Goal: Task Accomplishment & Management: Manage account settings

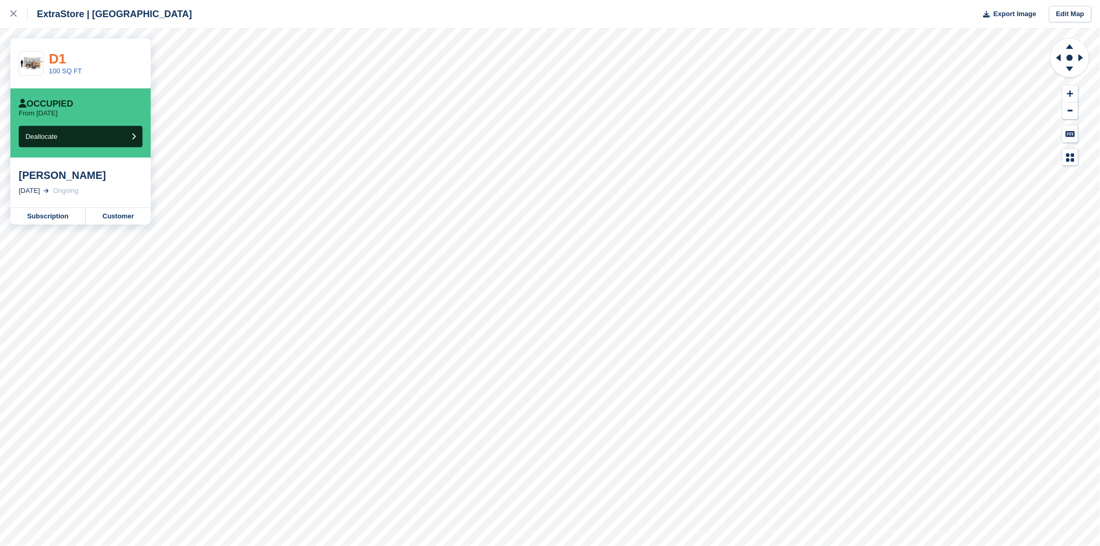
click at [58, 58] on link "D1" at bounding box center [57, 59] width 17 height 16
click at [64, 60] on div "D1" at bounding box center [65, 59] width 33 height 14
click at [56, 58] on link "D1" at bounding box center [57, 59] width 17 height 16
click at [59, 63] on link "D2" at bounding box center [57, 59] width 17 height 16
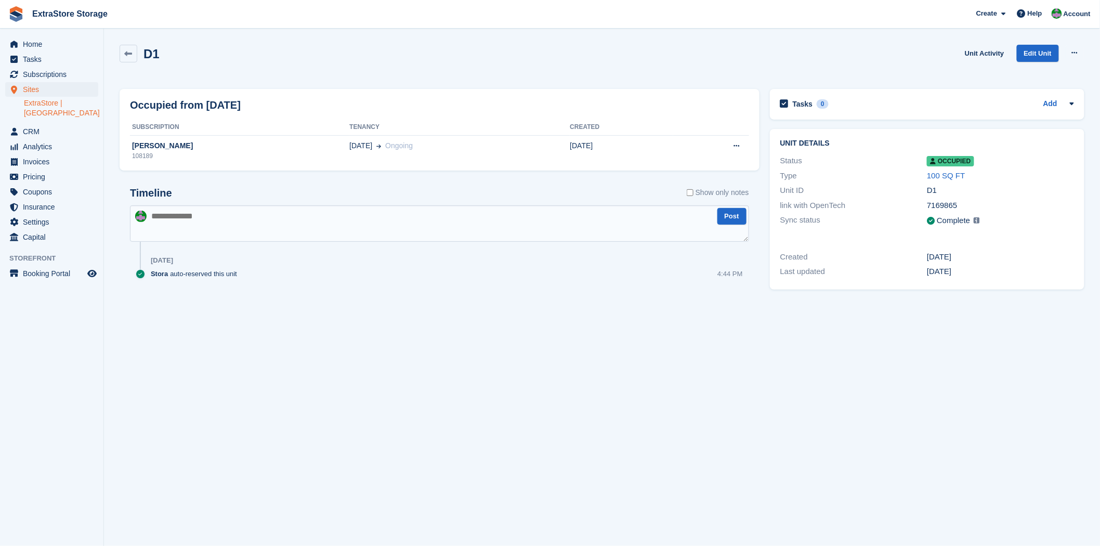
click at [934, 190] on div "D1" at bounding box center [1000, 191] width 147 height 12
click at [42, 42] on span "Home" at bounding box center [54, 44] width 62 height 15
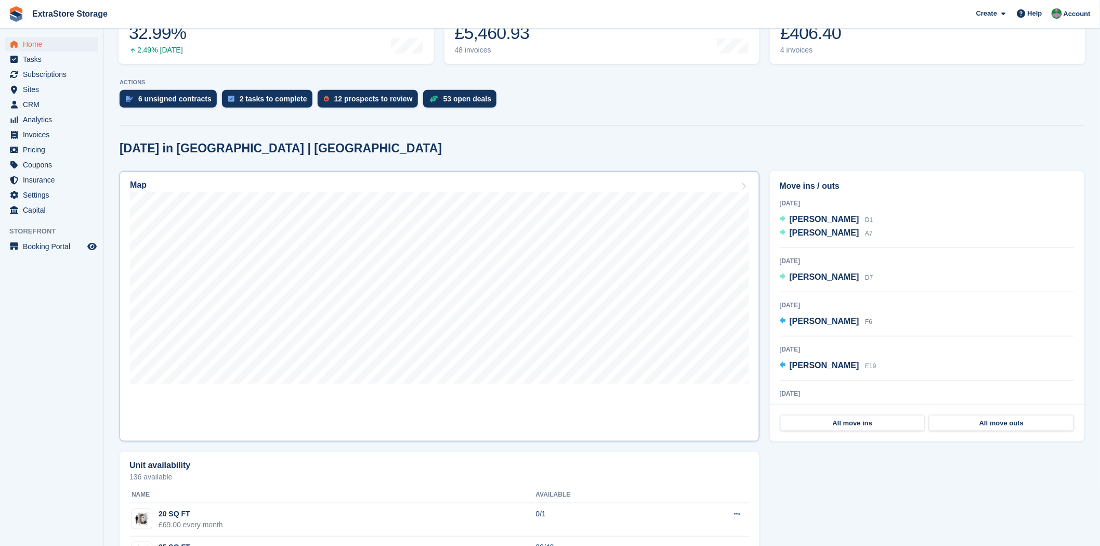
scroll to position [173, 0]
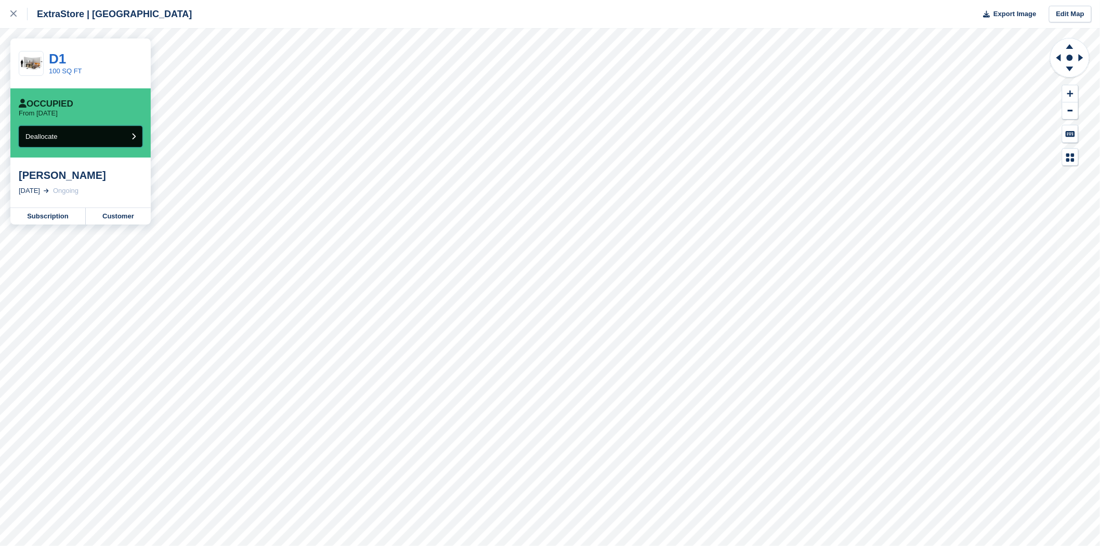
click at [135, 135] on icon "submit" at bounding box center [134, 136] width 4 height 7
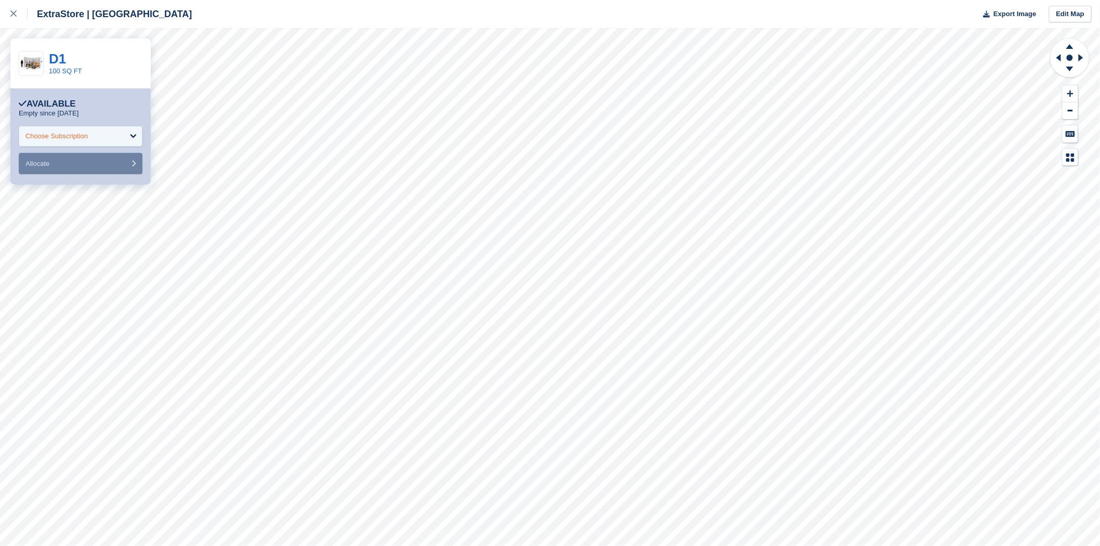
click at [138, 138] on div "Choose Subscription" at bounding box center [81, 136] width 124 height 21
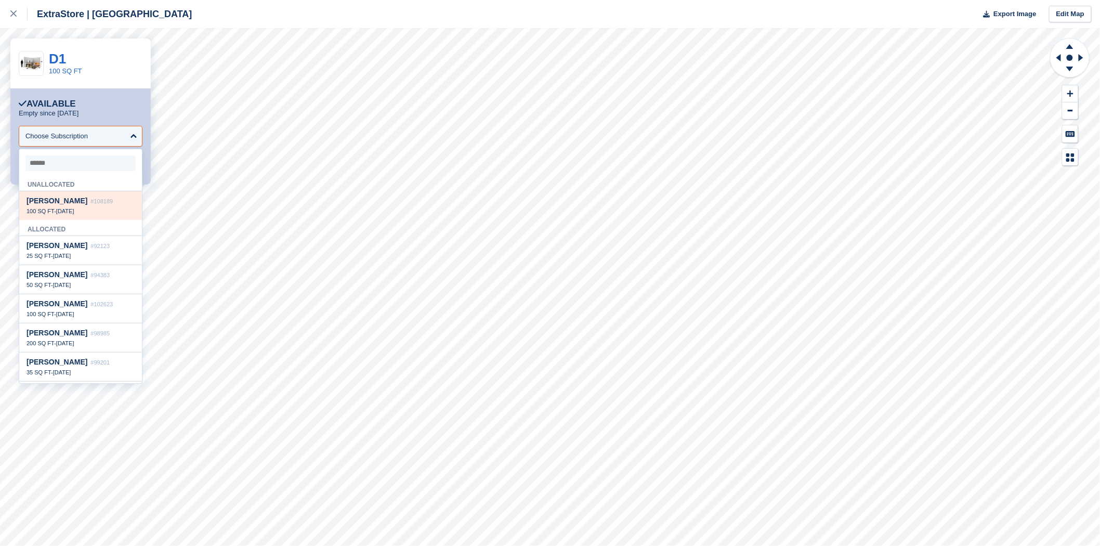
click at [90, 204] on span "#108189" at bounding box center [101, 201] width 22 height 6
select select "******"
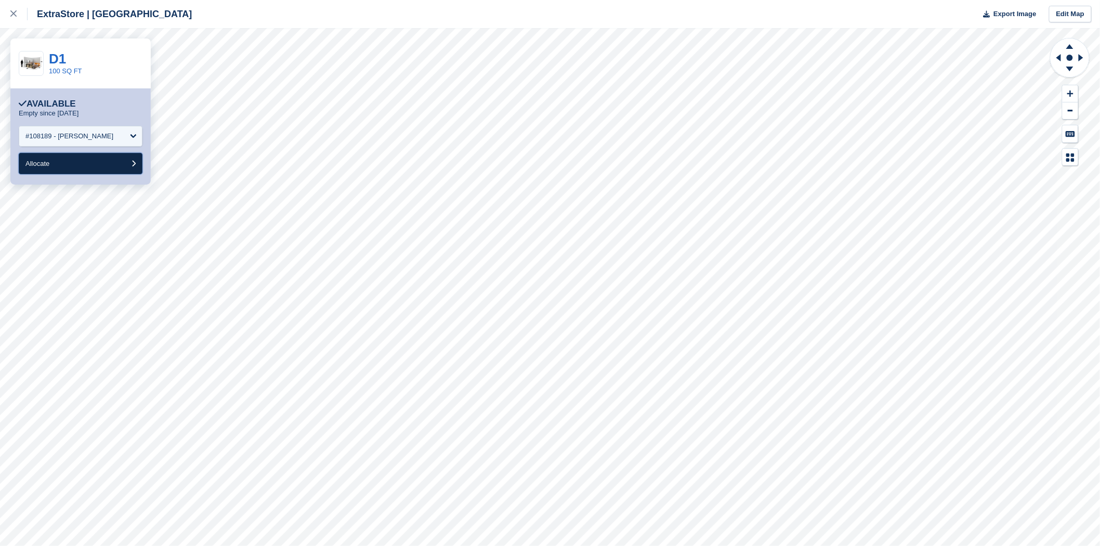
click at [119, 164] on button "Allocate" at bounding box center [81, 163] width 124 height 21
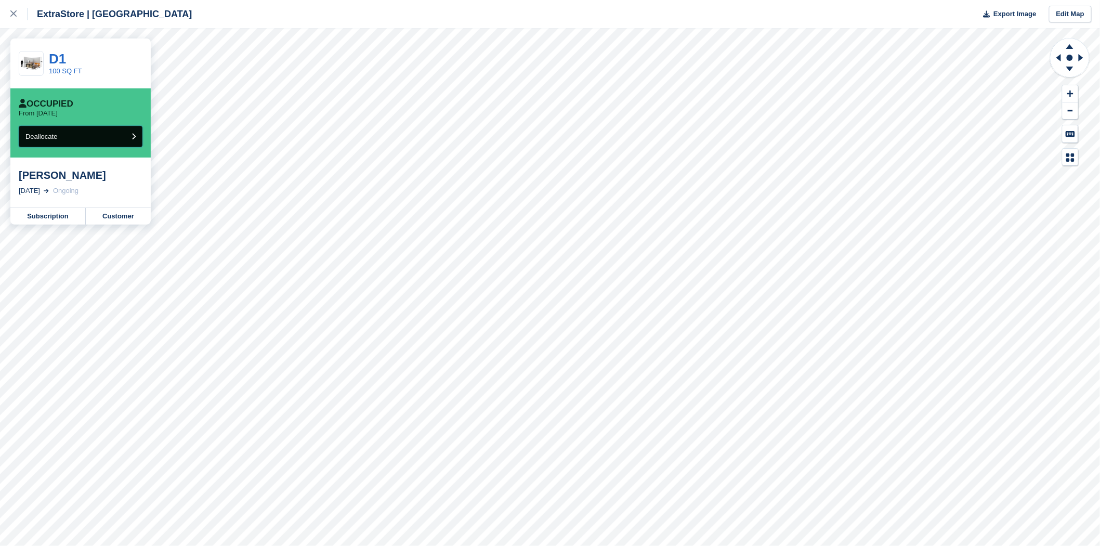
click at [133, 137] on icon "submit" at bounding box center [134, 136] width 4 height 7
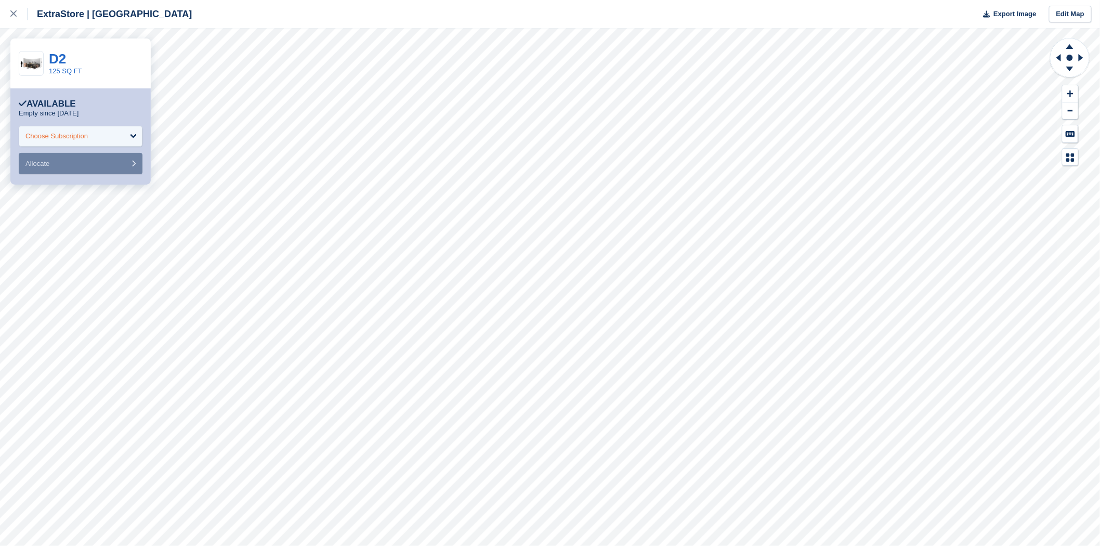
click at [125, 136] on div "Choose Subscription" at bounding box center [81, 136] width 124 height 21
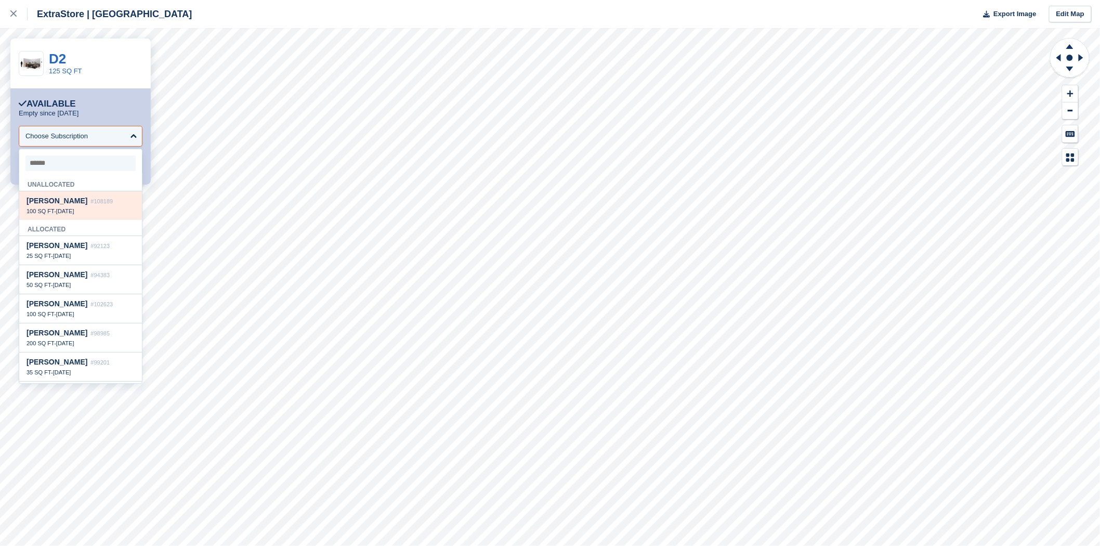
click at [79, 211] on div "100 SQ FT - 28 Sep" at bounding box center [81, 210] width 108 height 7
select select "******"
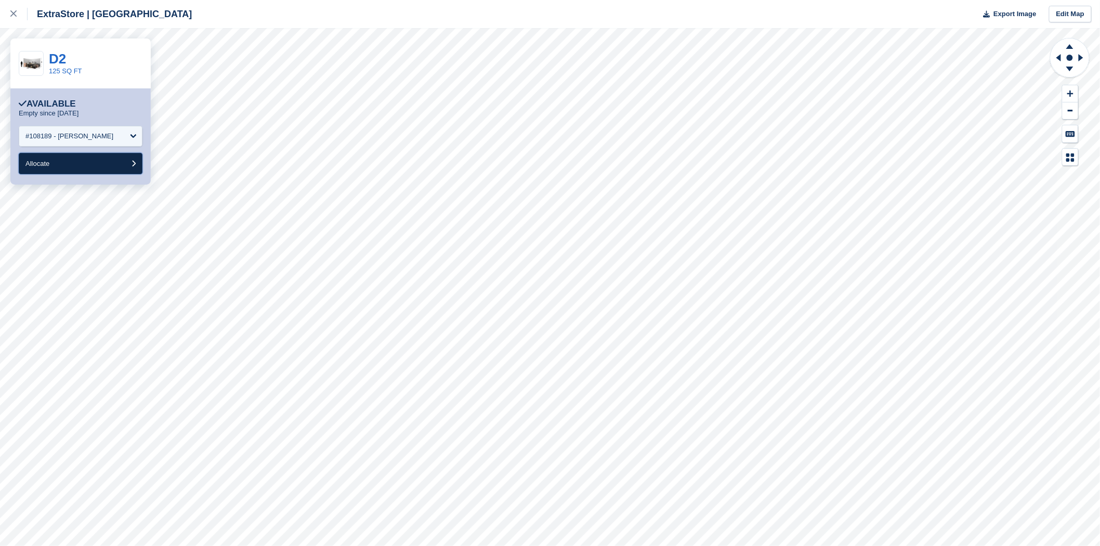
click at [82, 165] on button "Allocate" at bounding box center [81, 163] width 124 height 21
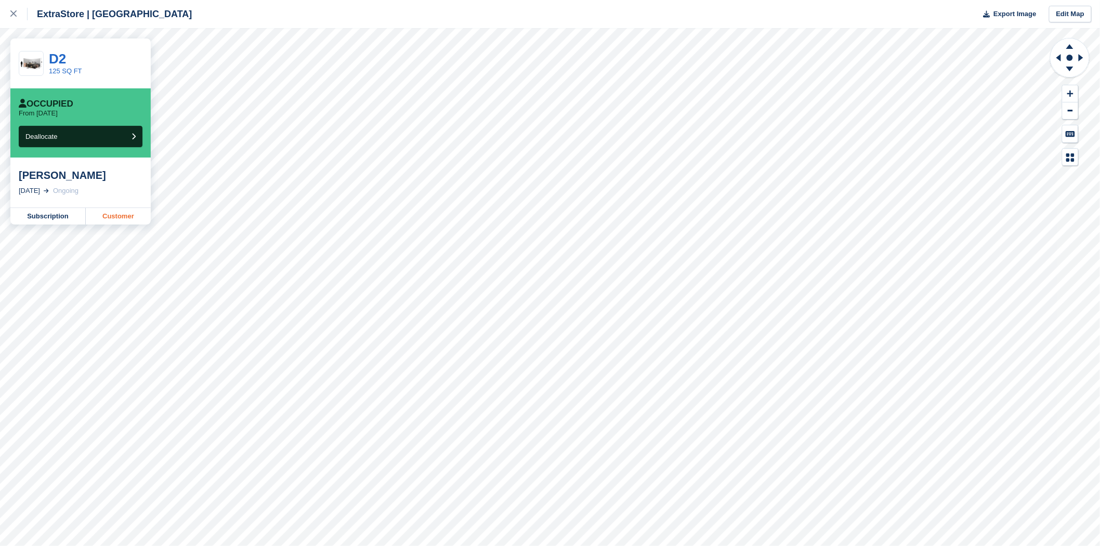
click at [121, 216] on link "Customer" at bounding box center [118, 216] width 65 height 17
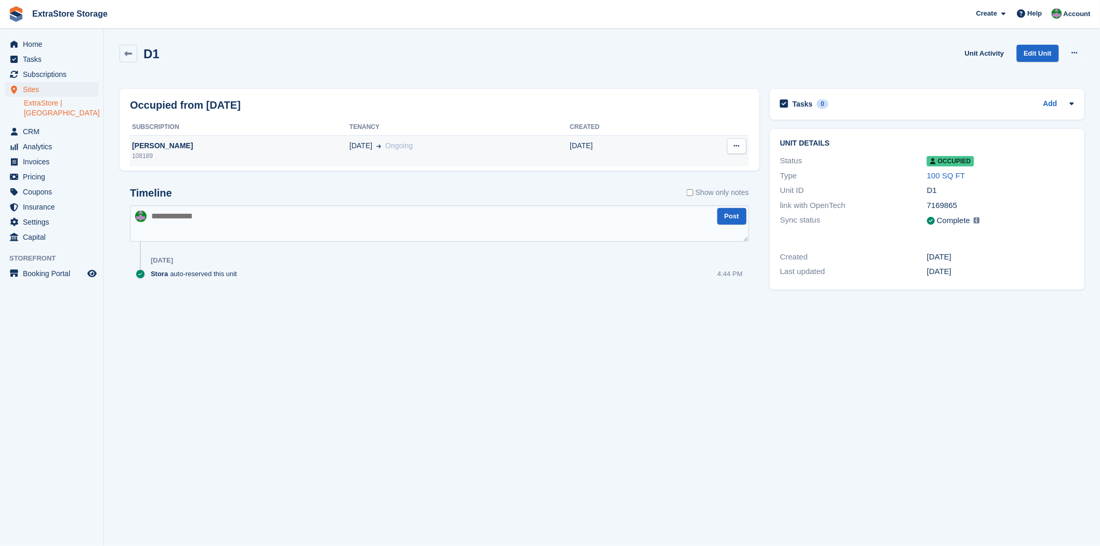
click at [149, 148] on div "[PERSON_NAME]" at bounding box center [239, 145] width 219 height 11
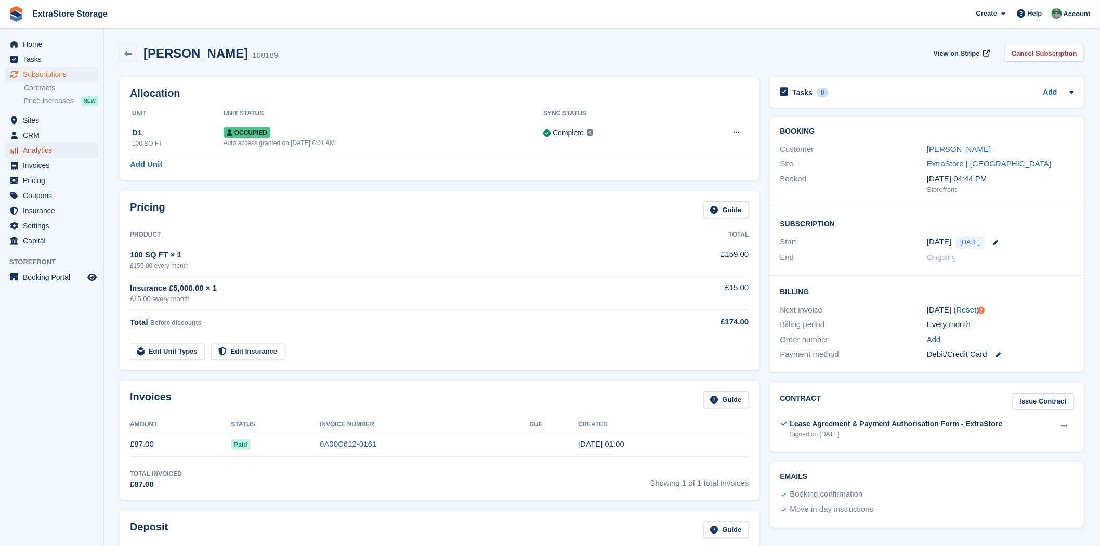
click at [40, 154] on span "Analytics" at bounding box center [54, 150] width 62 height 15
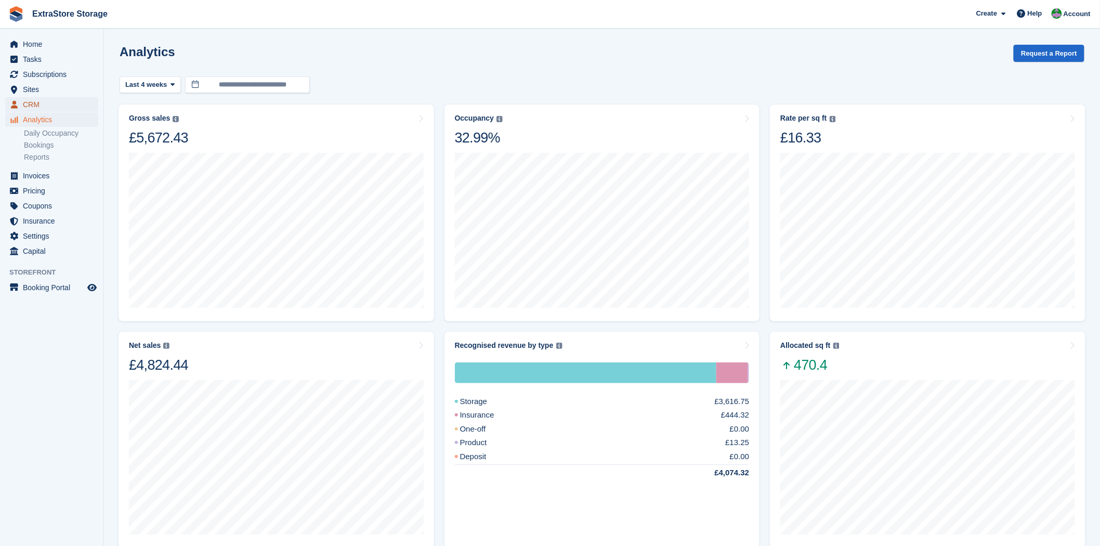
click at [35, 104] on span "CRM" at bounding box center [54, 104] width 62 height 15
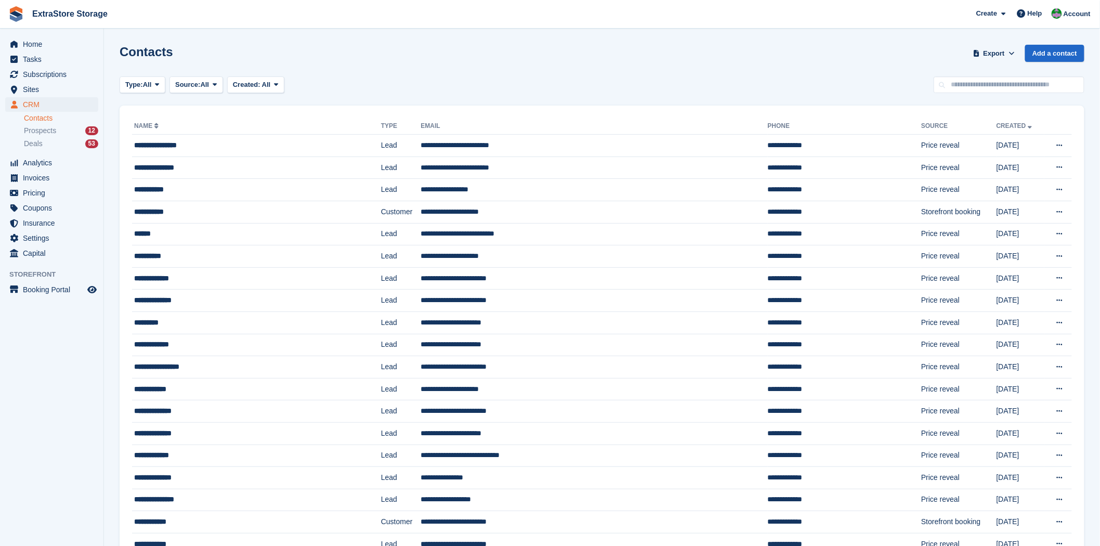
click at [42, 120] on link "Contacts" at bounding box center [61, 118] width 74 height 10
click at [994, 84] on input "text" at bounding box center [1009, 84] width 151 height 17
type input "******"
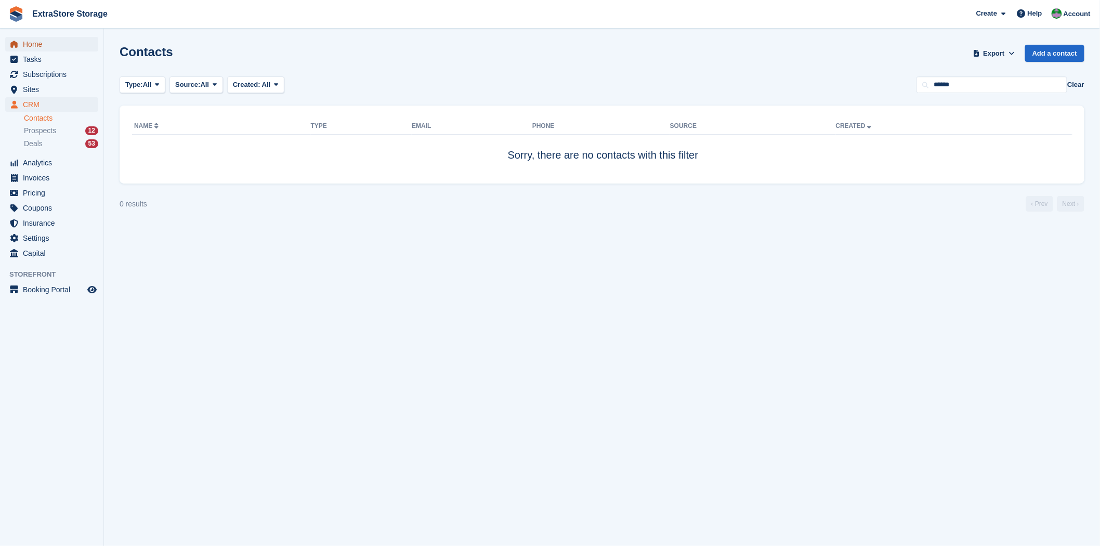
click at [33, 47] on span "Home" at bounding box center [54, 44] width 62 height 15
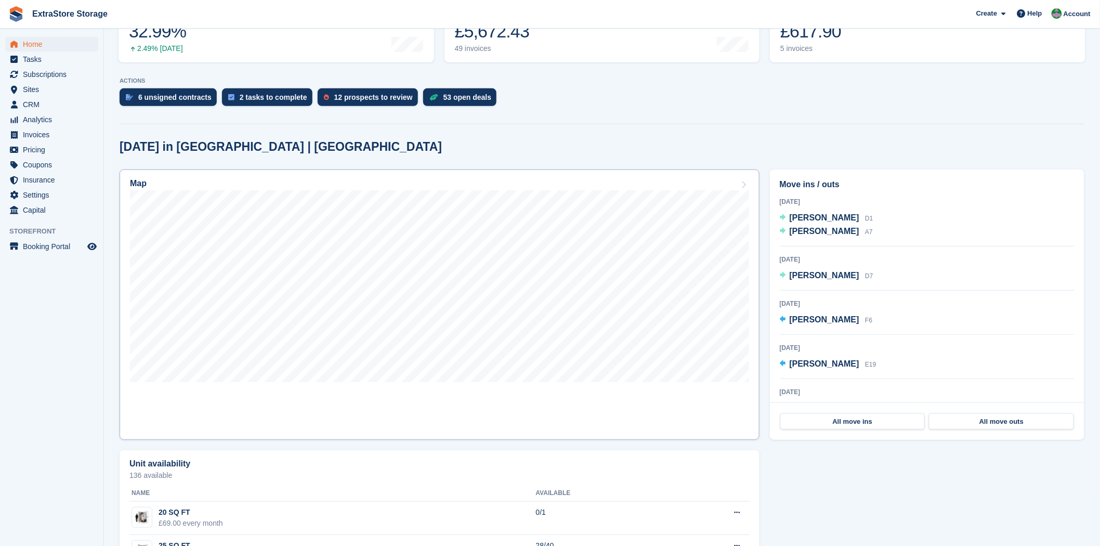
scroll to position [173, 0]
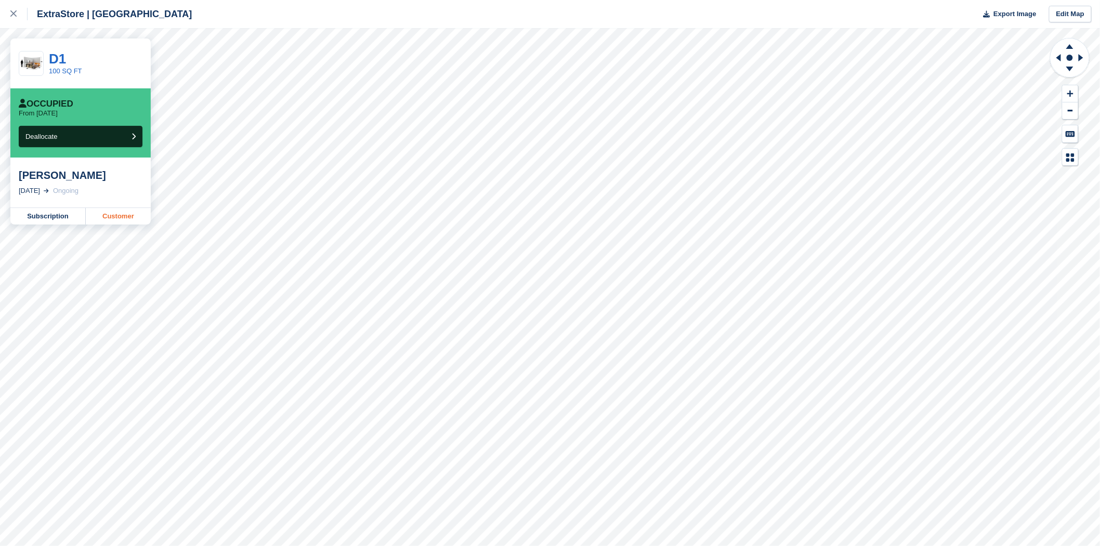
click at [126, 218] on link "Customer" at bounding box center [118, 216] width 65 height 17
click at [14, 14] on icon at bounding box center [13, 13] width 6 height 6
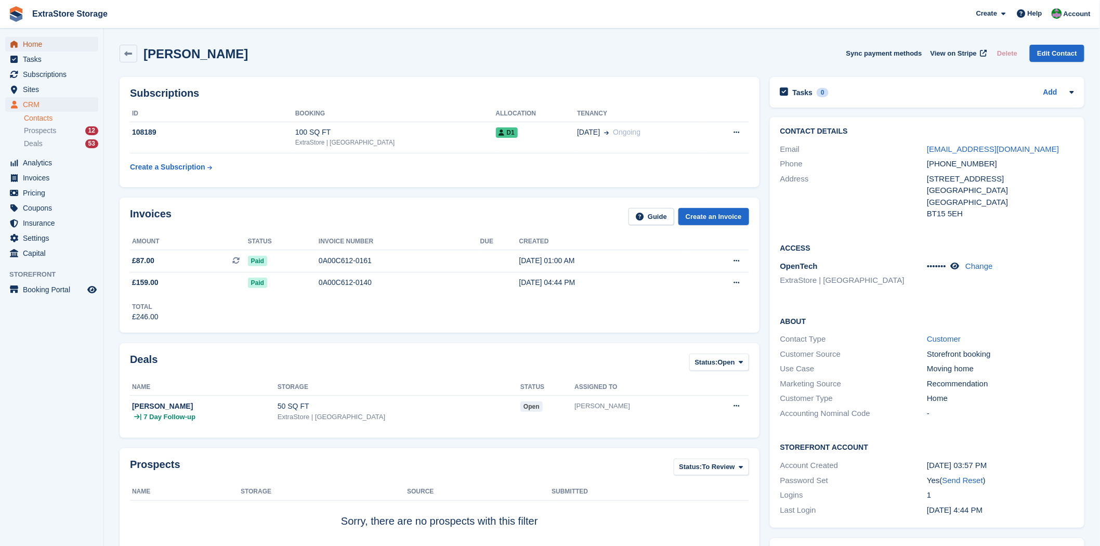
click at [35, 44] on span "Home" at bounding box center [54, 44] width 62 height 15
click at [955, 263] on icon at bounding box center [955, 266] width 9 height 8
click at [38, 42] on span "Home" at bounding box center [54, 44] width 62 height 15
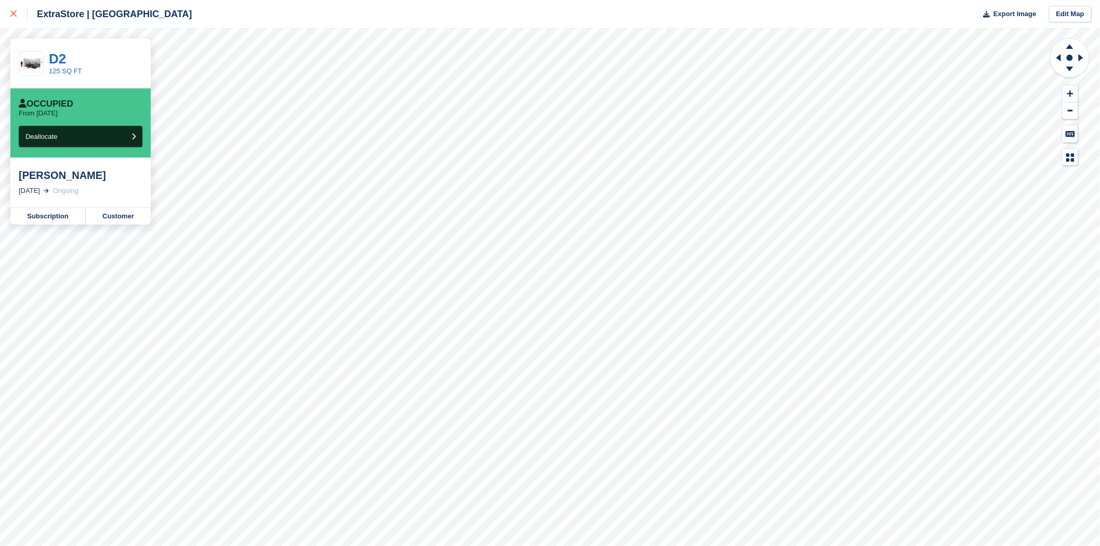
click at [12, 11] on icon at bounding box center [13, 13] width 6 height 6
click at [110, 219] on link "Customer" at bounding box center [118, 216] width 65 height 17
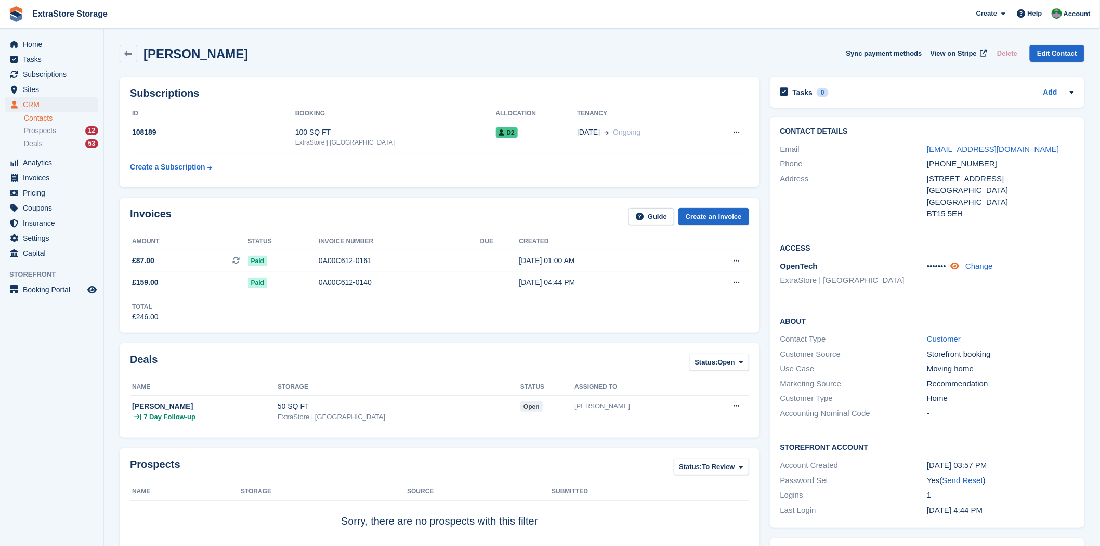
click at [959, 269] on icon at bounding box center [955, 266] width 9 height 8
click at [28, 44] on span "Home" at bounding box center [54, 44] width 62 height 15
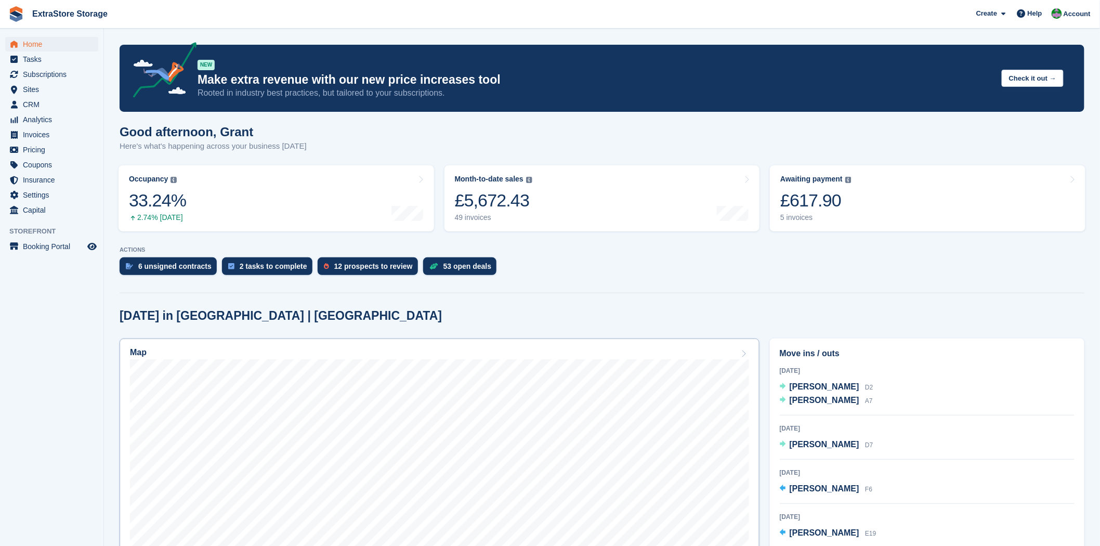
scroll to position [58, 0]
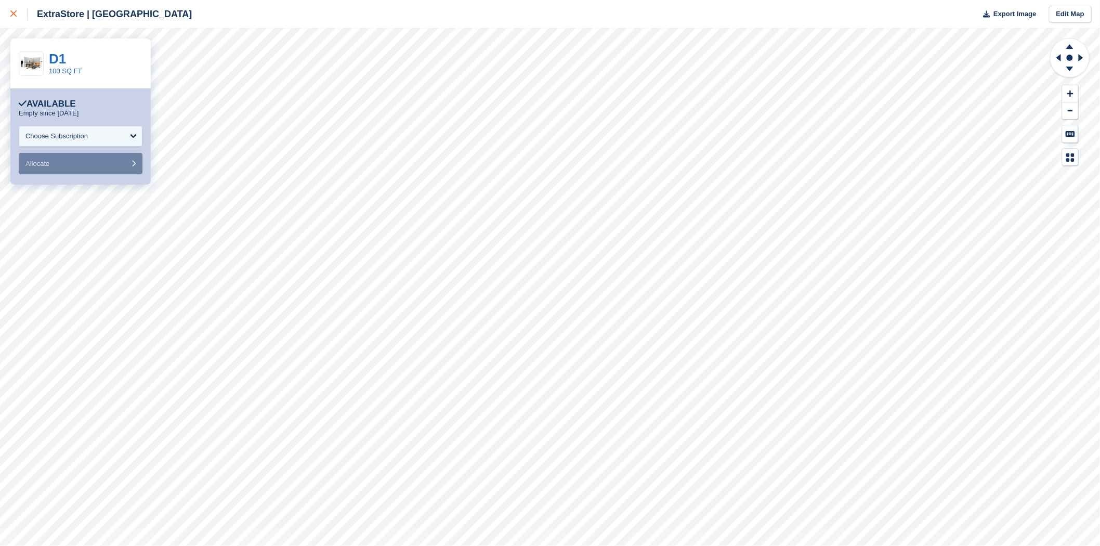
click at [17, 13] on div at bounding box center [18, 14] width 17 height 12
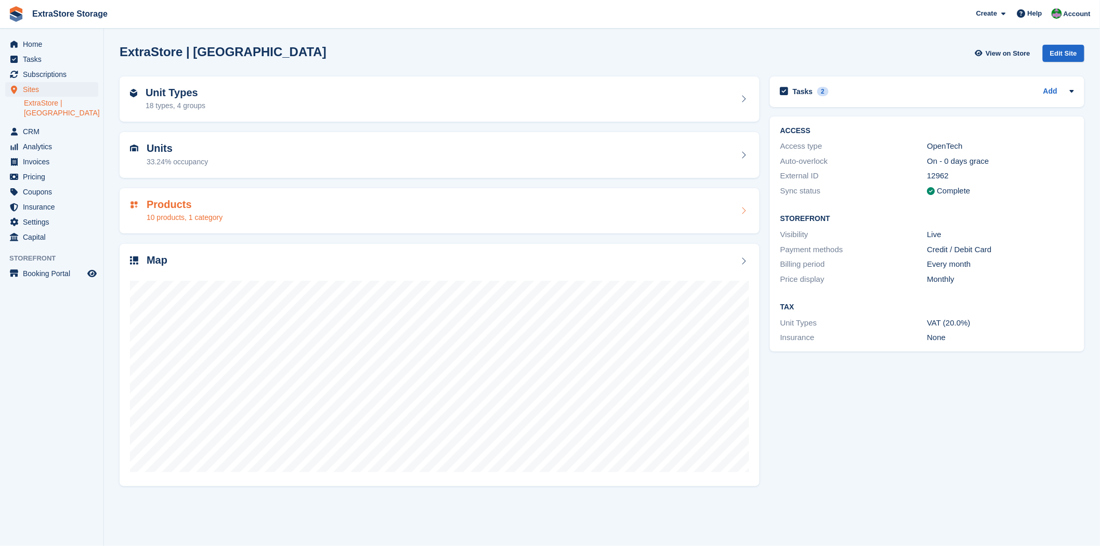
click at [328, 219] on div "Products 10 products, 1 category" at bounding box center [439, 211] width 619 height 25
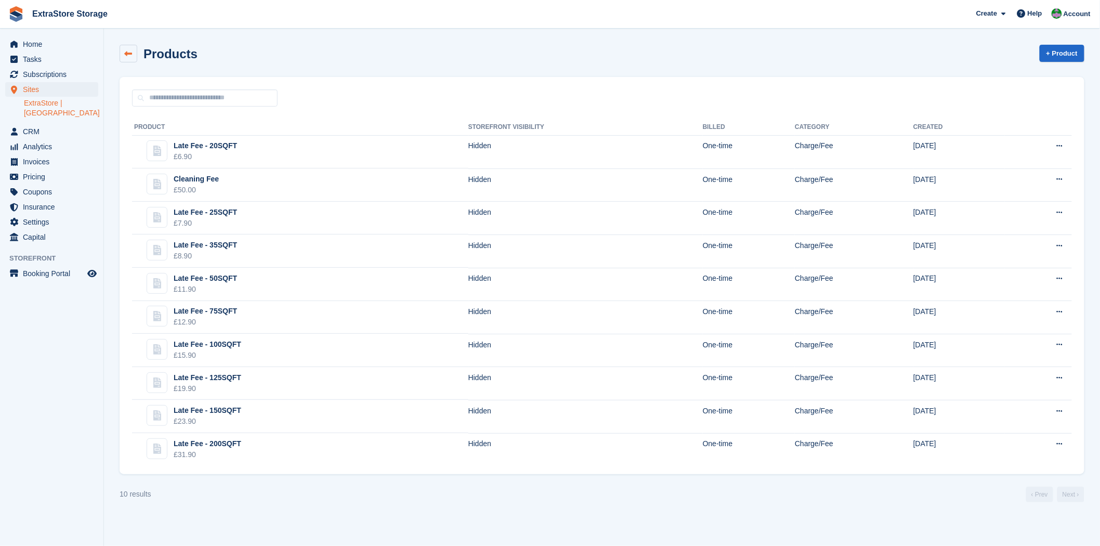
click at [126, 54] on icon at bounding box center [129, 54] width 8 height 8
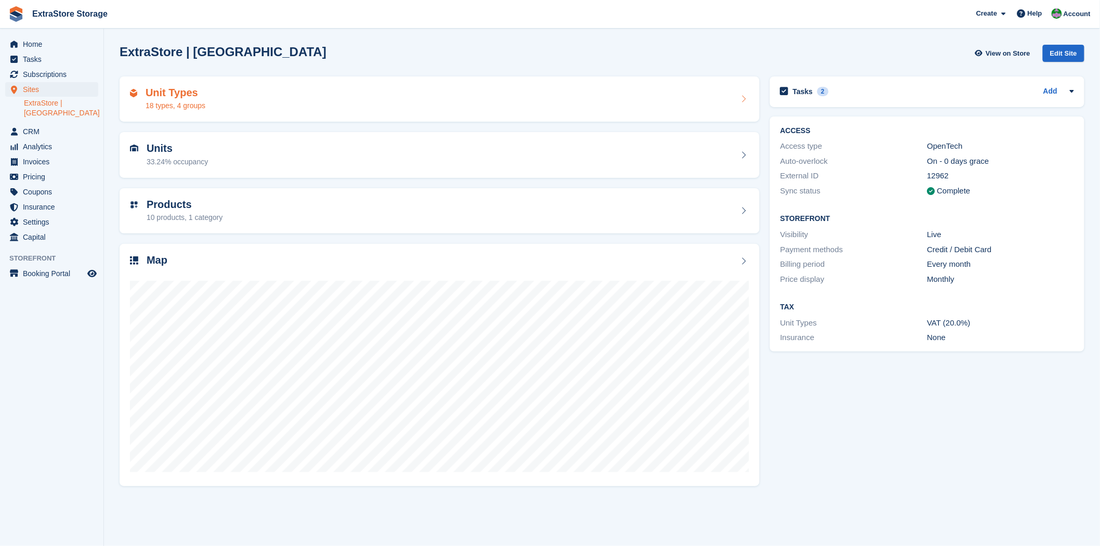
click at [743, 95] on icon at bounding box center [744, 99] width 10 height 8
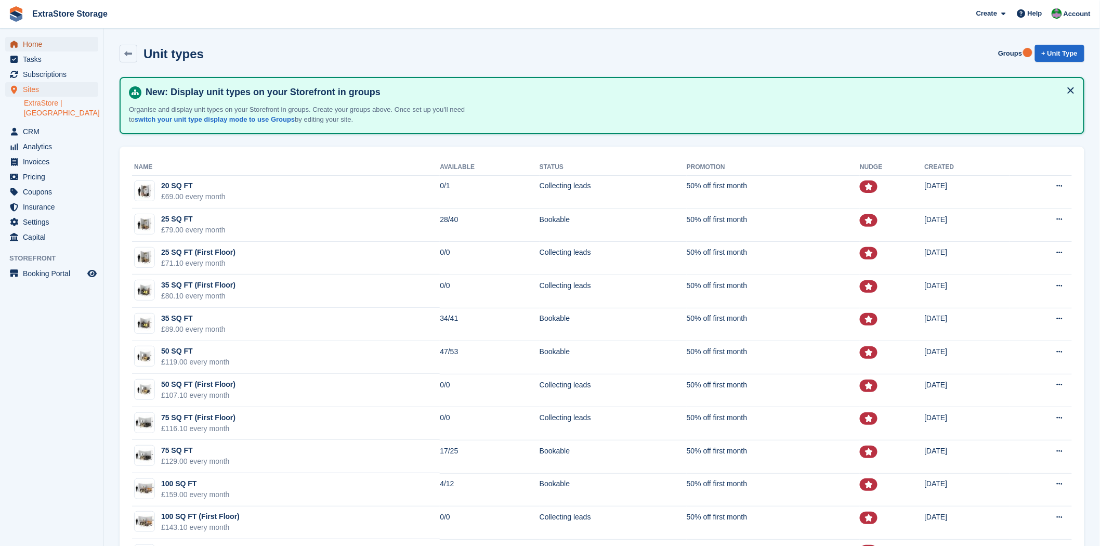
click at [38, 44] on span "Home" at bounding box center [54, 44] width 62 height 15
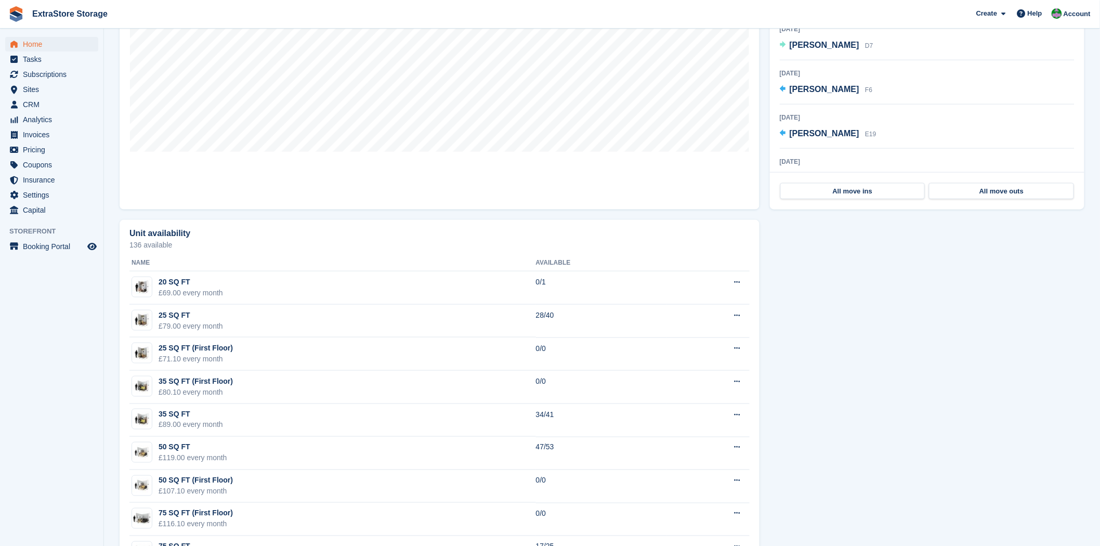
scroll to position [404, 0]
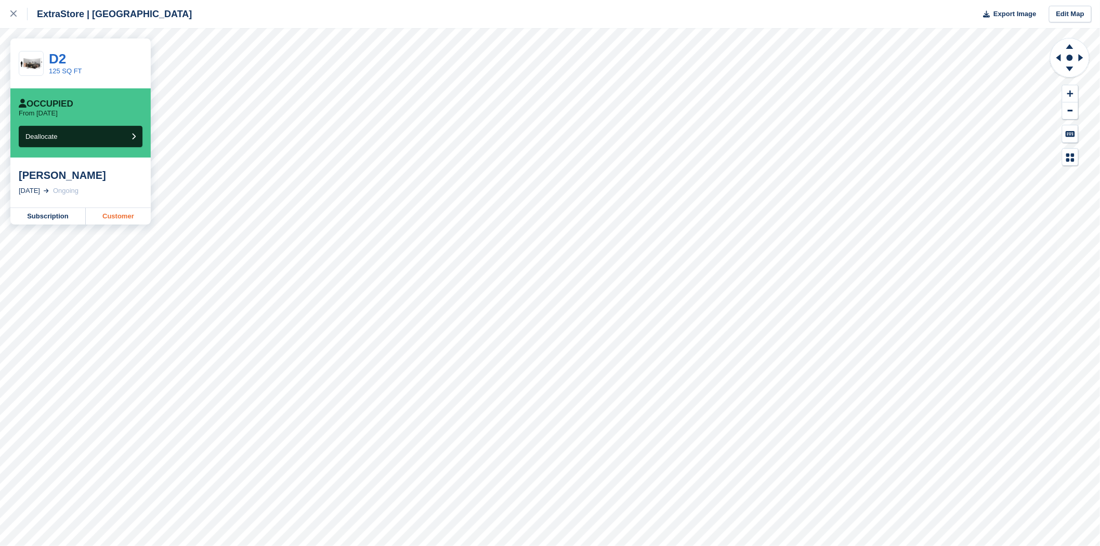
click at [124, 218] on link "Customer" at bounding box center [118, 216] width 65 height 17
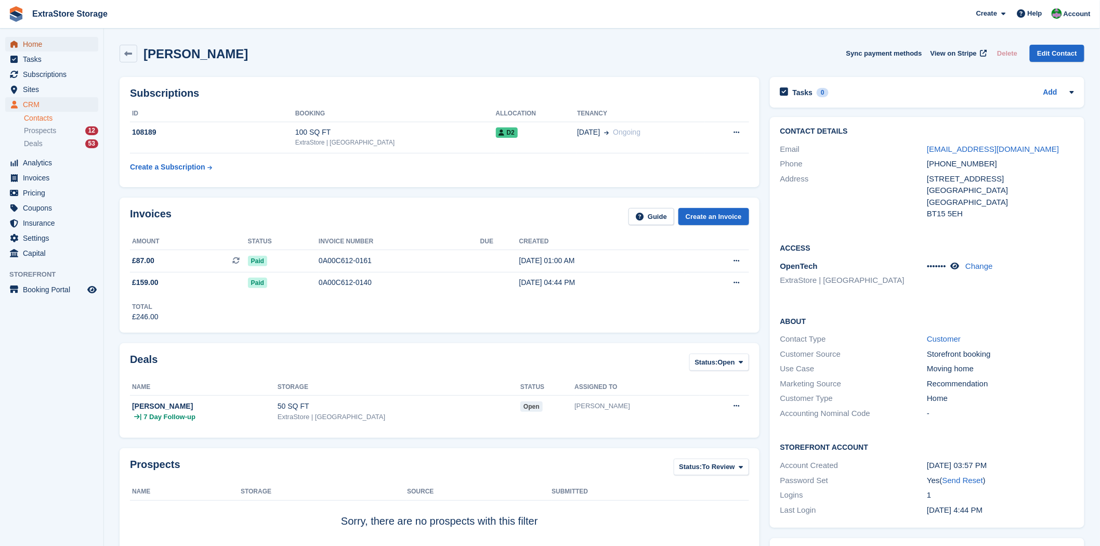
click at [38, 44] on span "Home" at bounding box center [54, 44] width 62 height 15
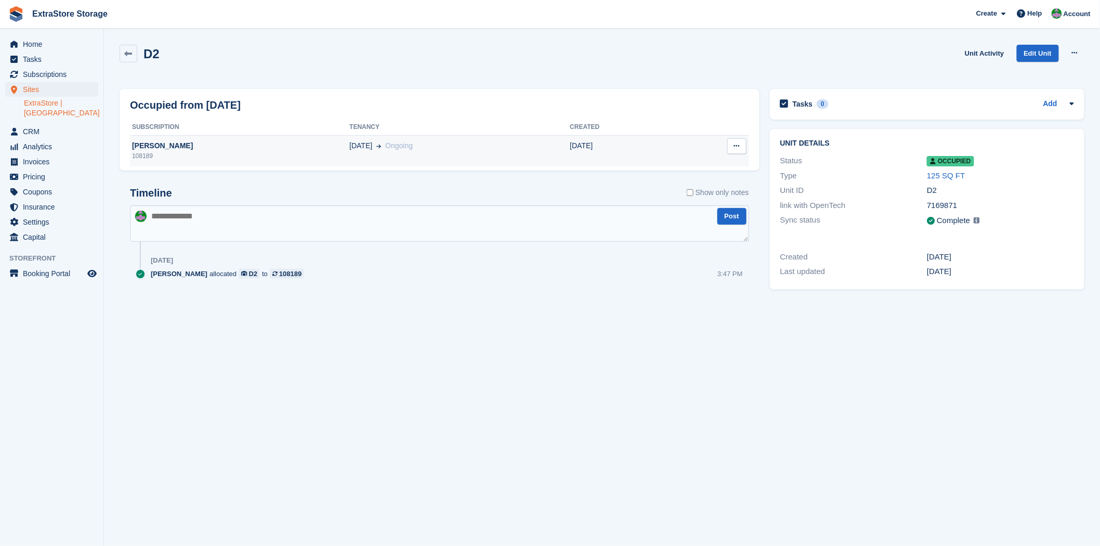
click at [160, 144] on div "[PERSON_NAME]" at bounding box center [239, 145] width 219 height 11
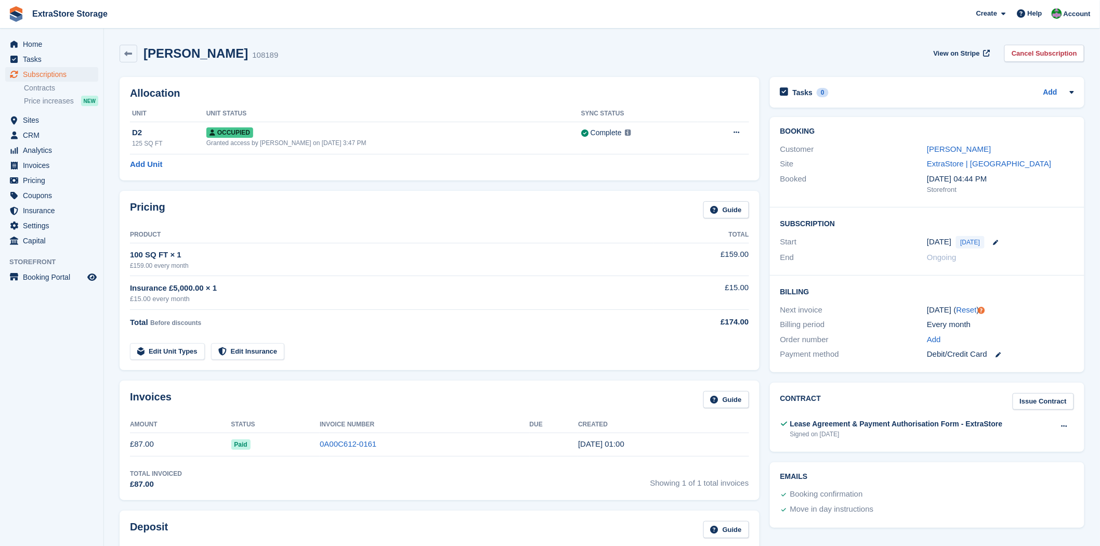
click at [1074, 97] on div "Tasks 0 Add No tasks related to Subscription #108189" at bounding box center [927, 92] width 315 height 31
click at [1074, 92] on icon at bounding box center [1072, 92] width 8 height 8
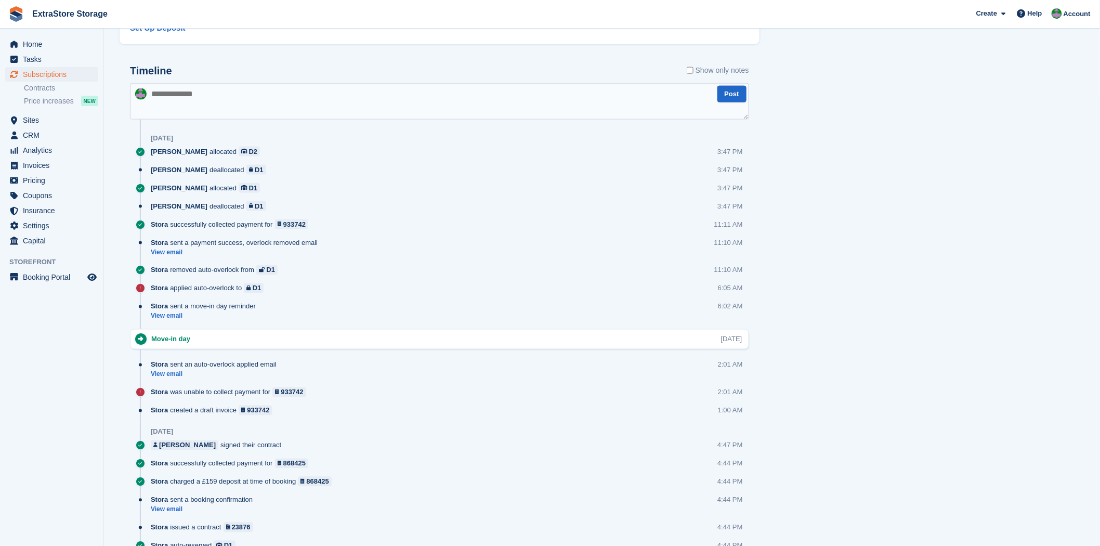
scroll to position [464, 0]
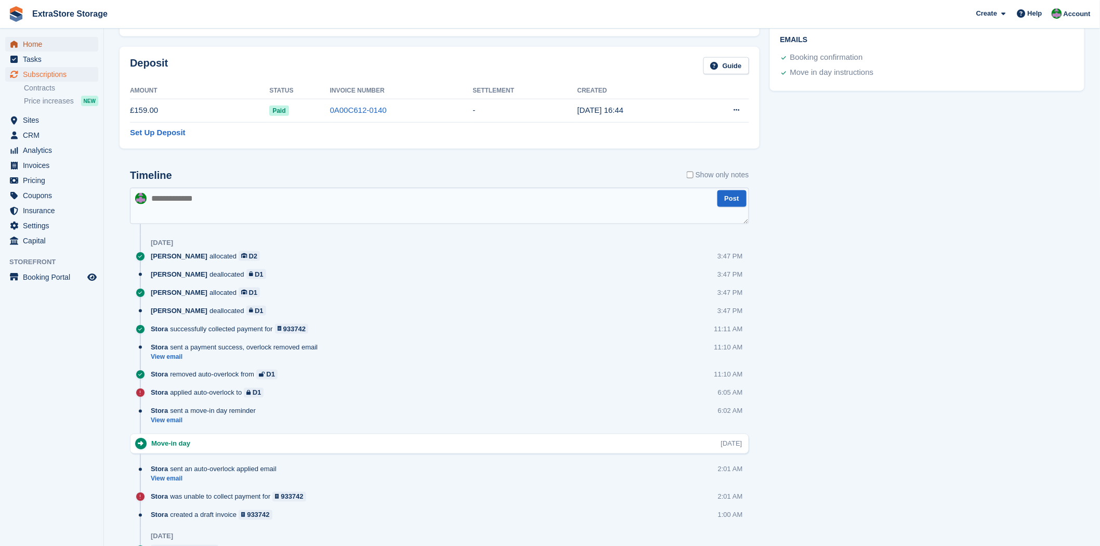
click at [43, 43] on span "Home" at bounding box center [54, 44] width 62 height 15
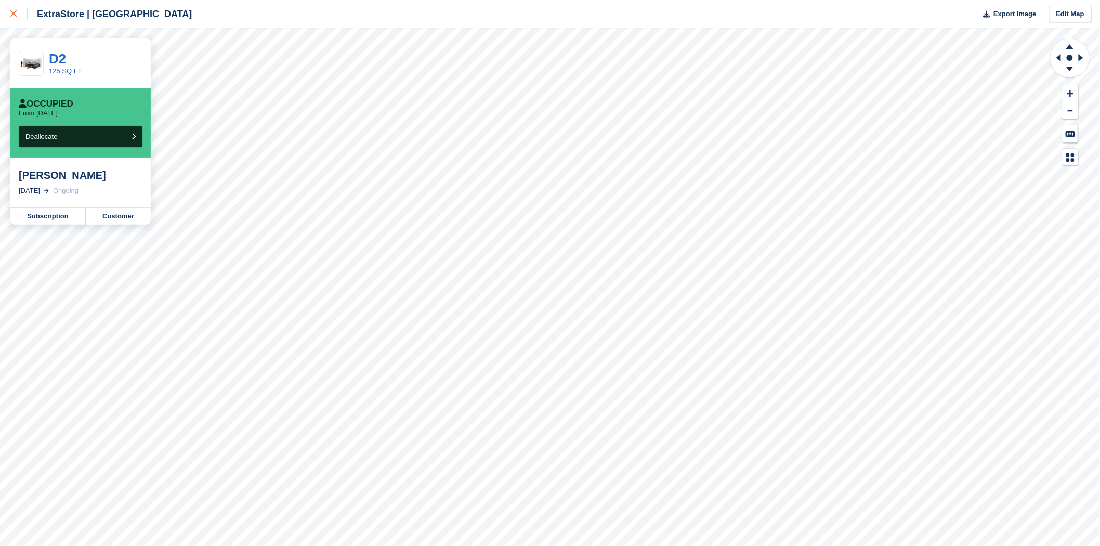
click at [12, 16] on icon at bounding box center [13, 13] width 6 height 6
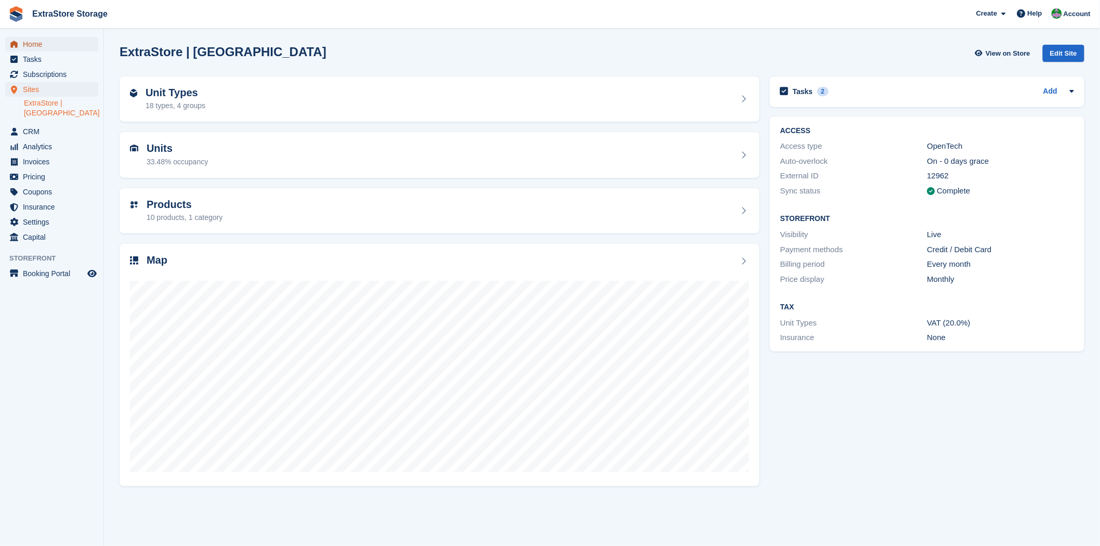
click at [55, 46] on span "Home" at bounding box center [54, 44] width 62 height 15
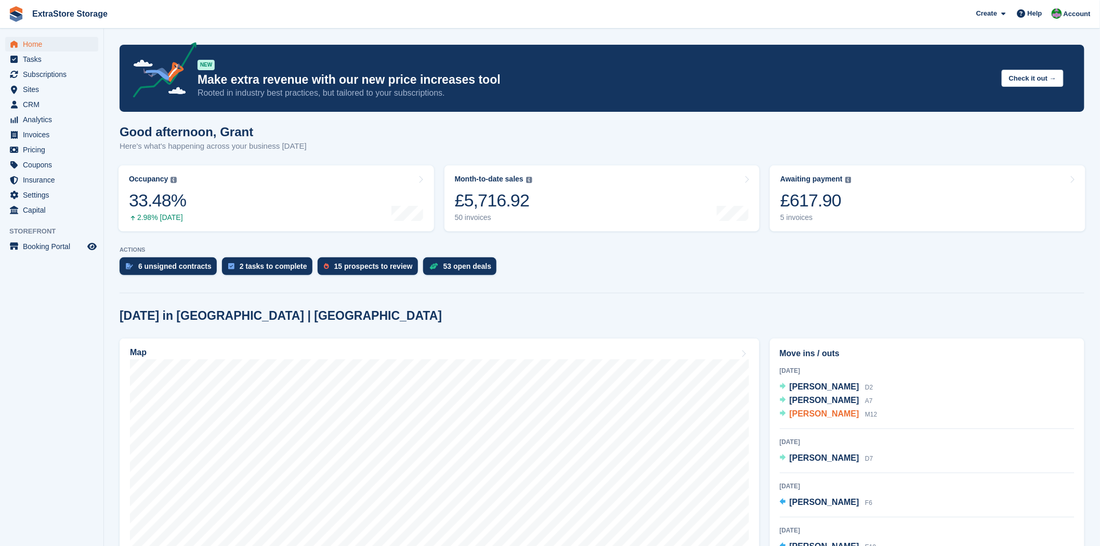
click at [821, 414] on span "[PERSON_NAME]" at bounding box center [825, 413] width 70 height 9
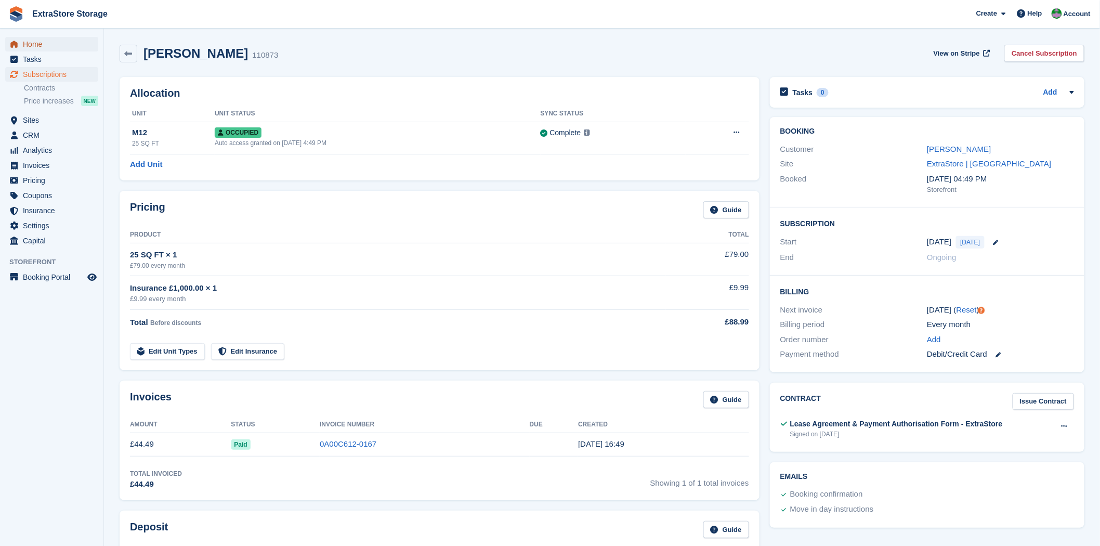
click at [37, 45] on span "Home" at bounding box center [54, 44] width 62 height 15
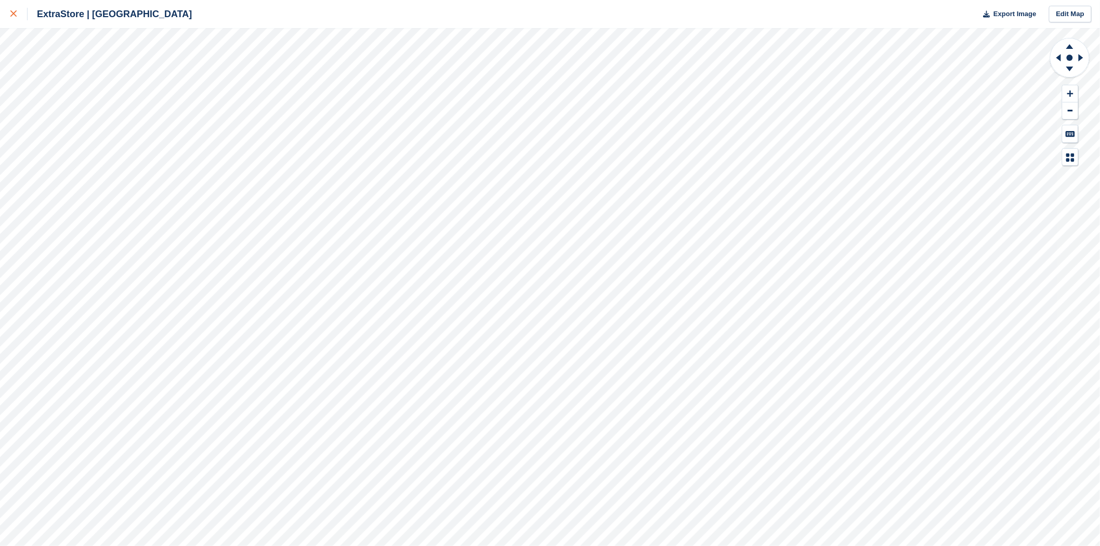
click at [17, 14] on div at bounding box center [18, 14] width 17 height 12
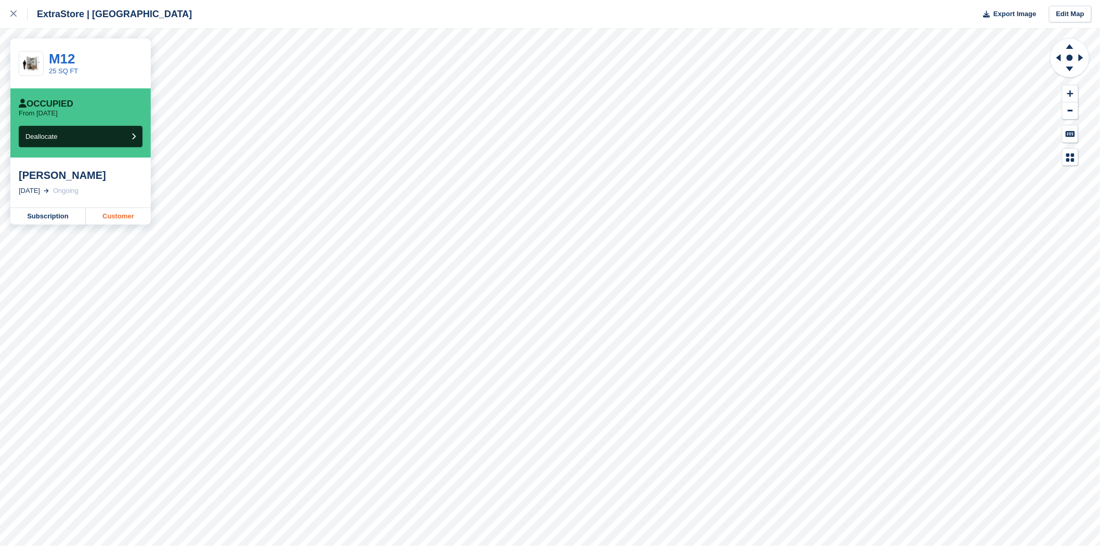
click at [114, 220] on link "Customer" at bounding box center [118, 216] width 65 height 17
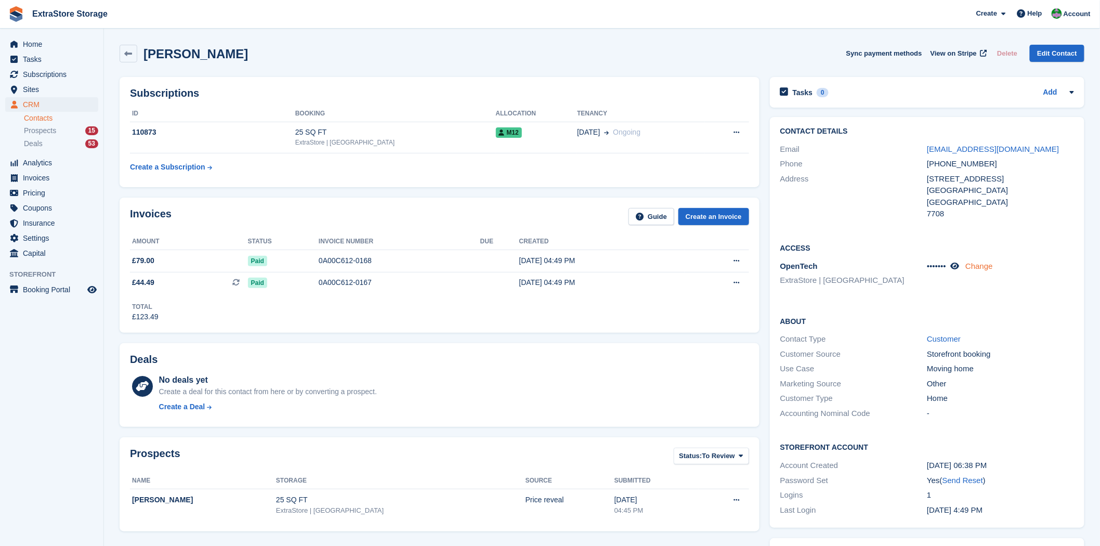
click at [983, 267] on link "Change" at bounding box center [980, 266] width 28 height 9
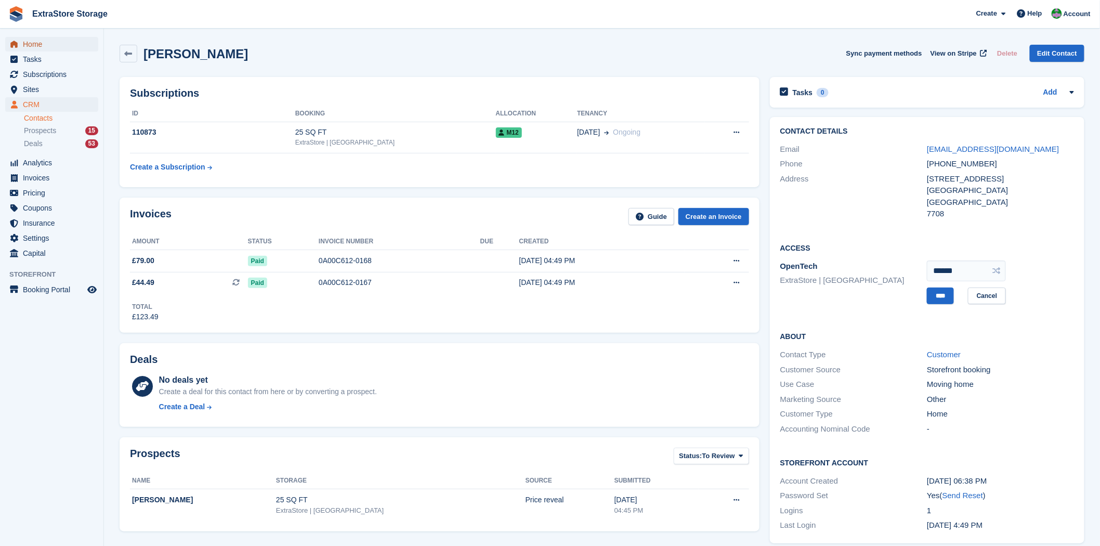
click at [38, 44] on span "Home" at bounding box center [54, 44] width 62 height 15
